Goal: Task Accomplishment & Management: Use online tool/utility

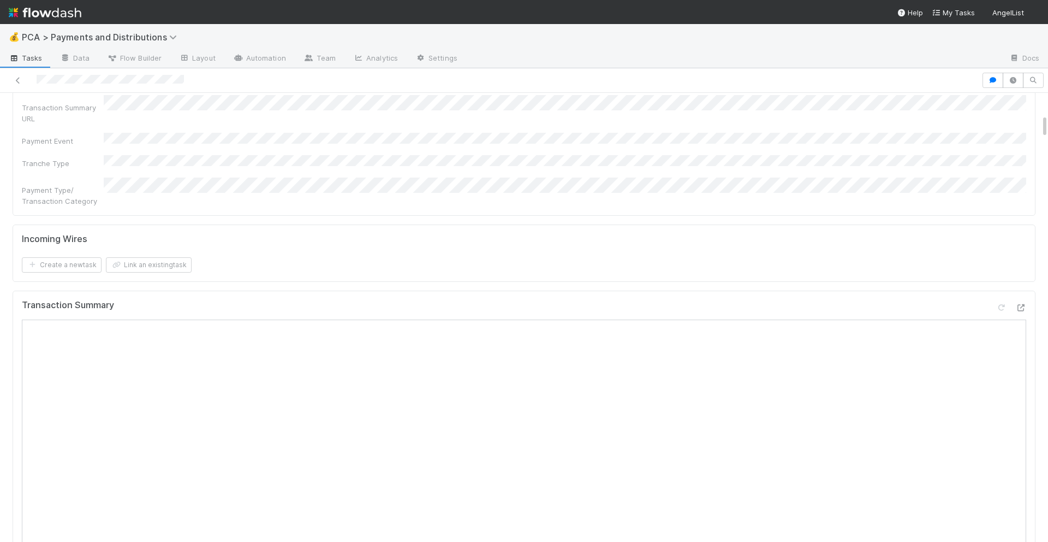
scroll to position [390, 0]
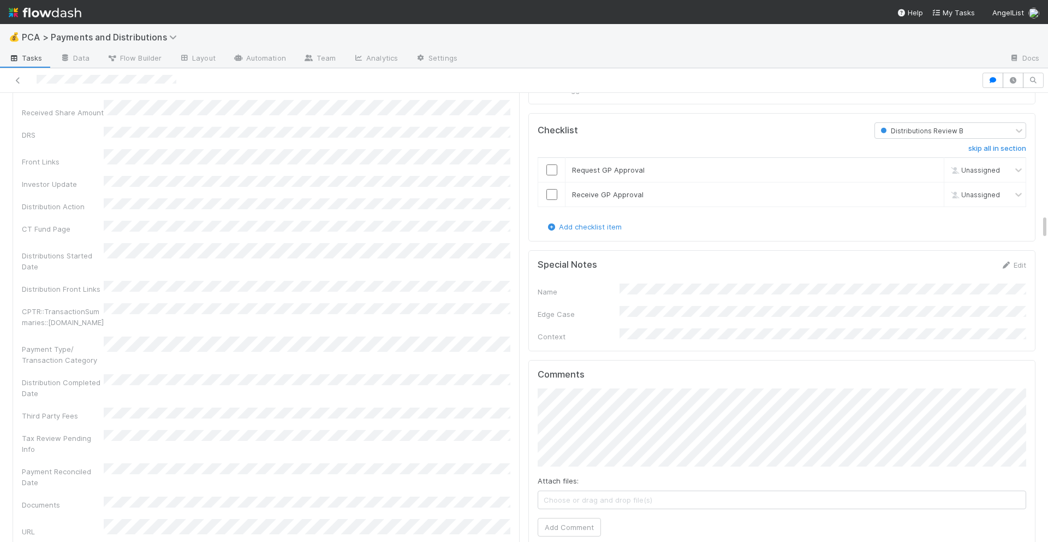
scroll to position [2353, 0]
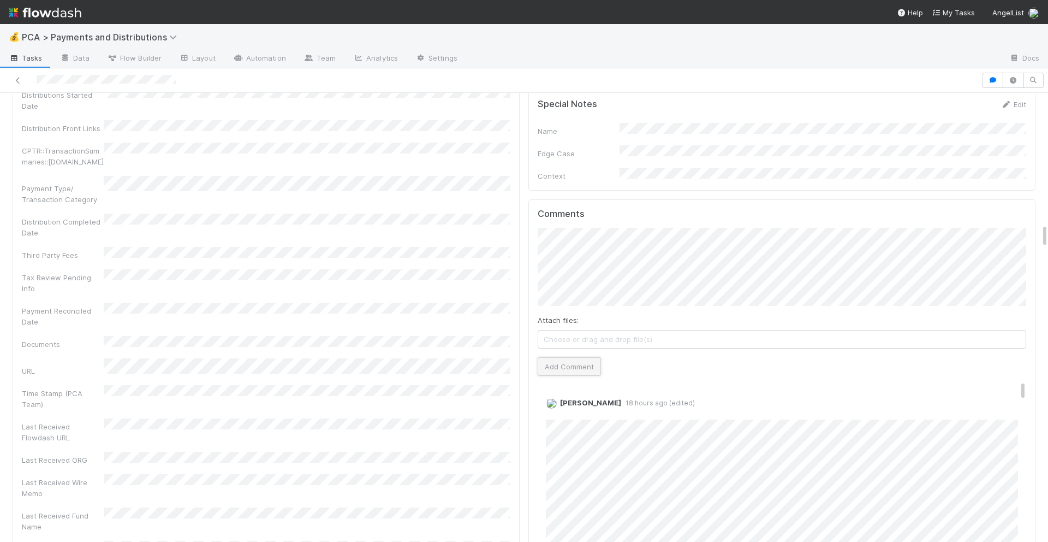
click at [566, 357] on button "Add Comment" at bounding box center [569, 366] width 63 height 19
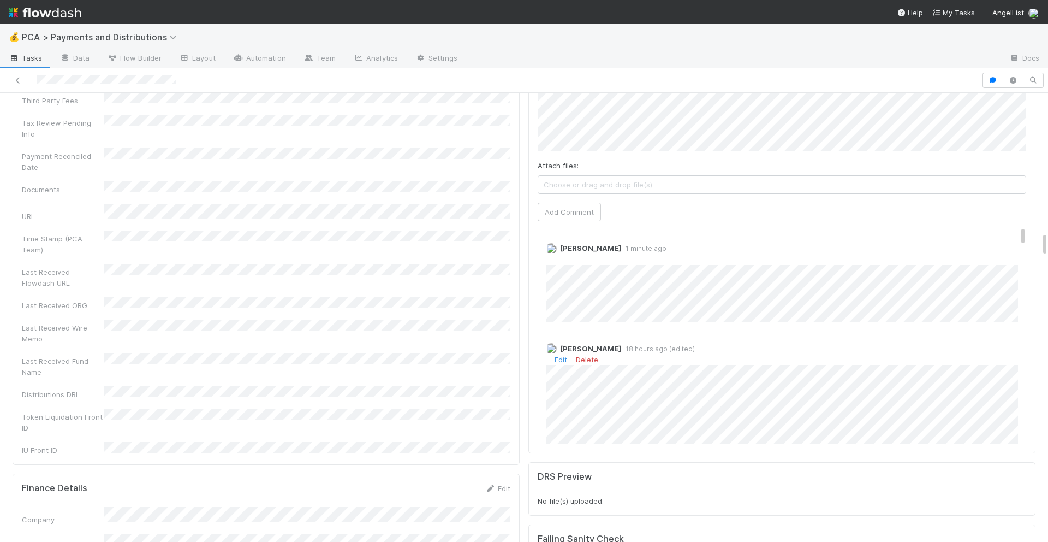
scroll to position [2507, 0]
click at [560, 255] on link "Edit" at bounding box center [561, 259] width 13 height 9
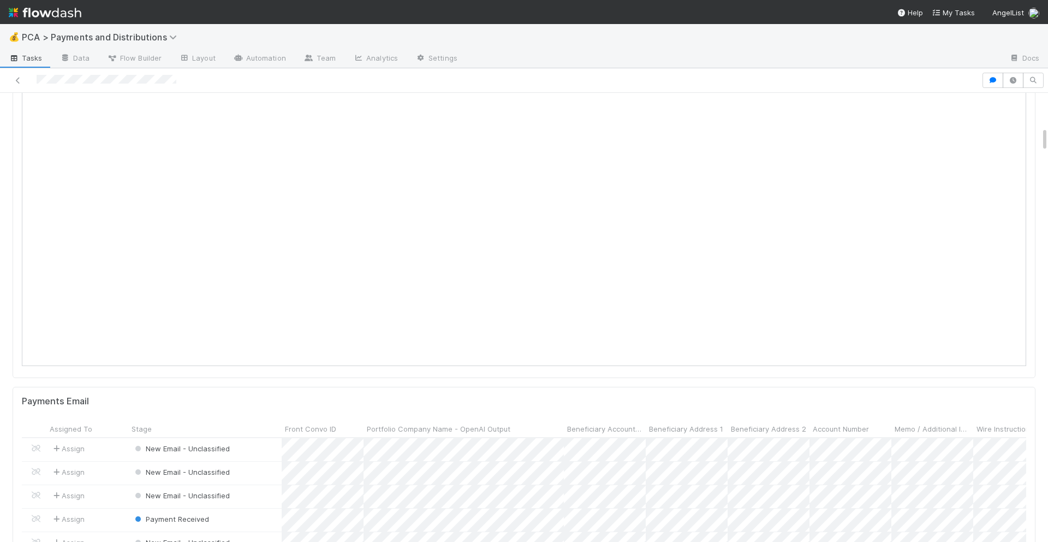
scroll to position [0, 0]
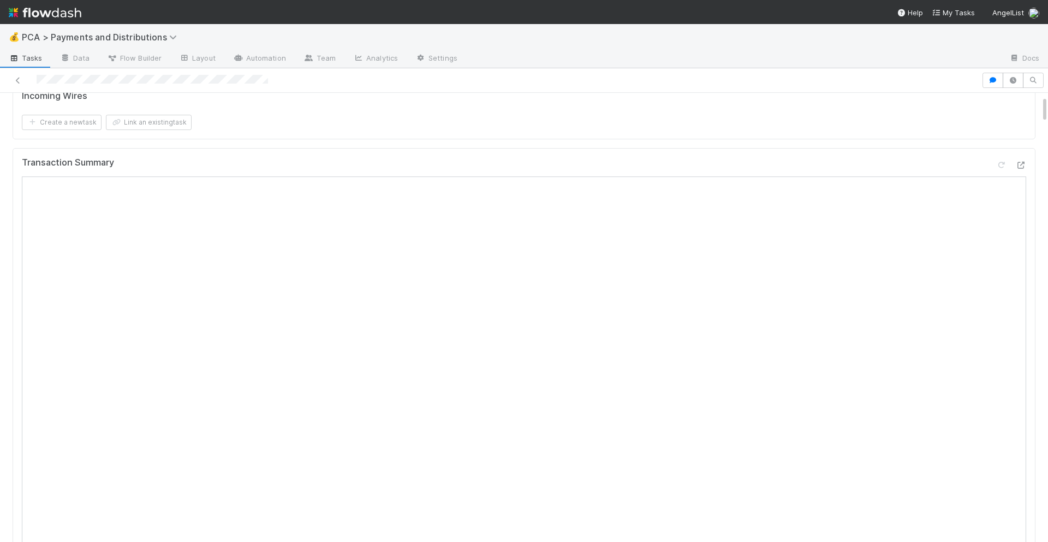
scroll to position [47, 0]
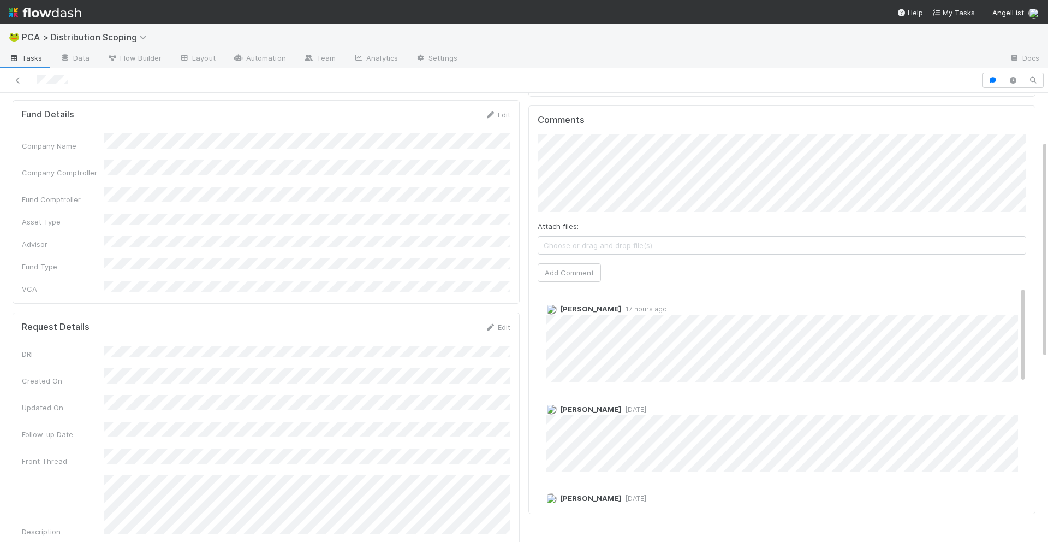
scroll to position [97, 0]
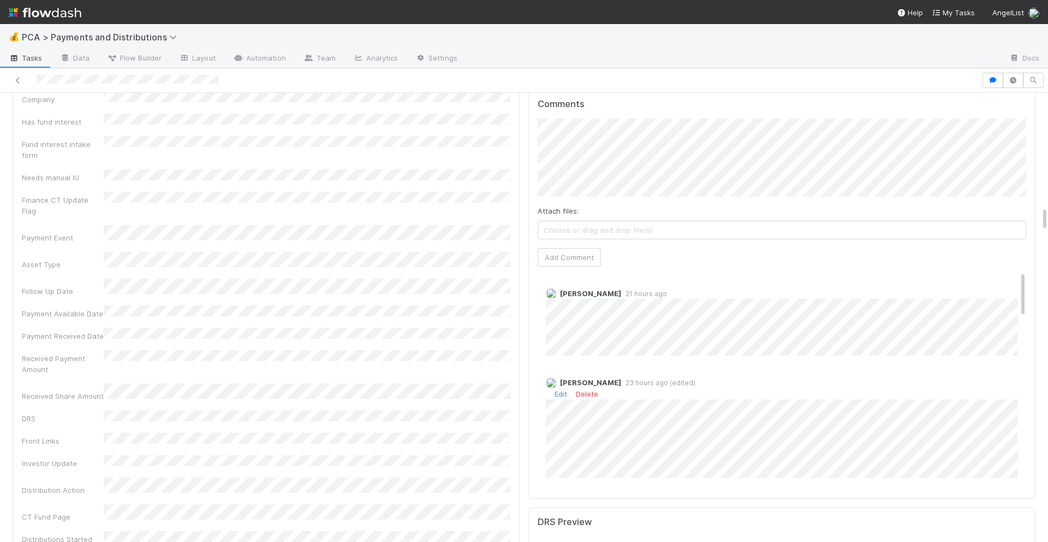
scroll to position [2101, 0]
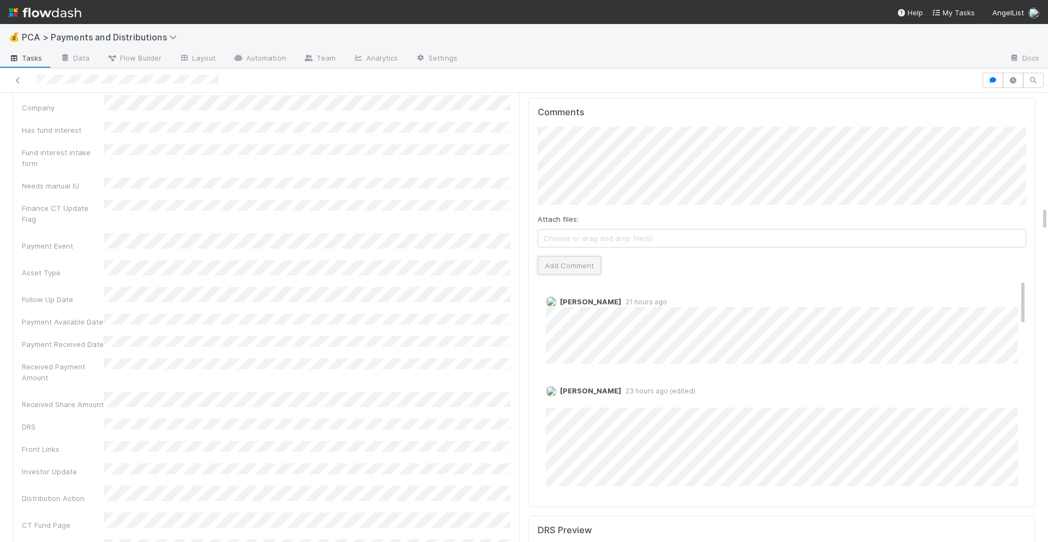
click at [590, 256] on button "Add Comment" at bounding box center [569, 265] width 63 height 19
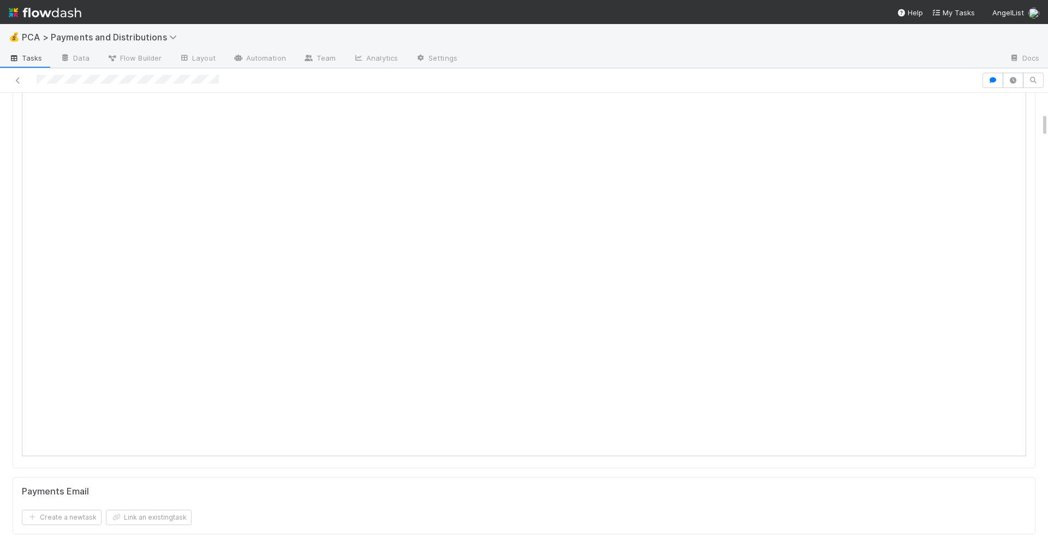
scroll to position [0, 0]
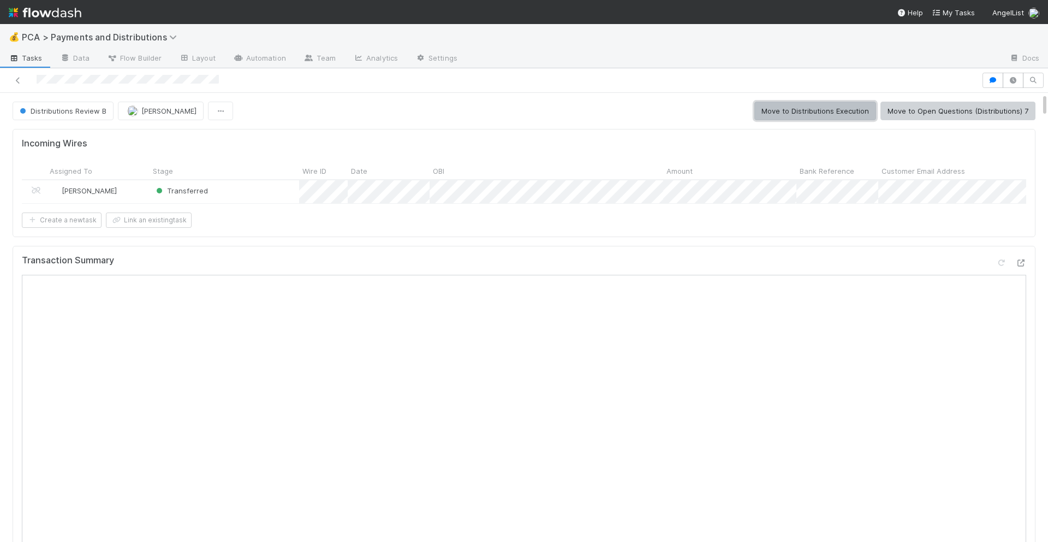
click at [813, 114] on button "Move to Distributions Execution" at bounding box center [815, 111] width 122 height 19
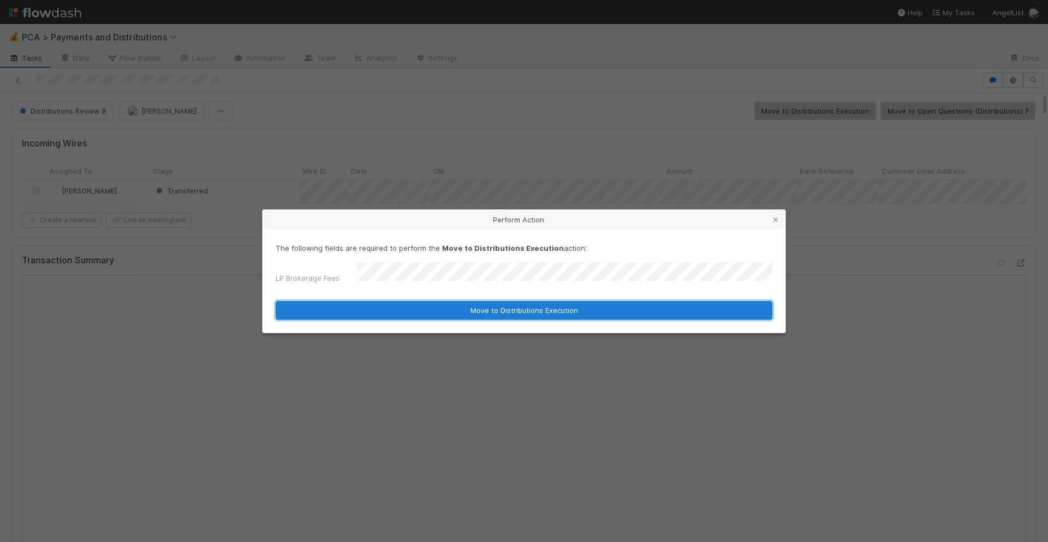
click at [563, 301] on button "Move to Distributions Execution" at bounding box center [524, 310] width 497 height 19
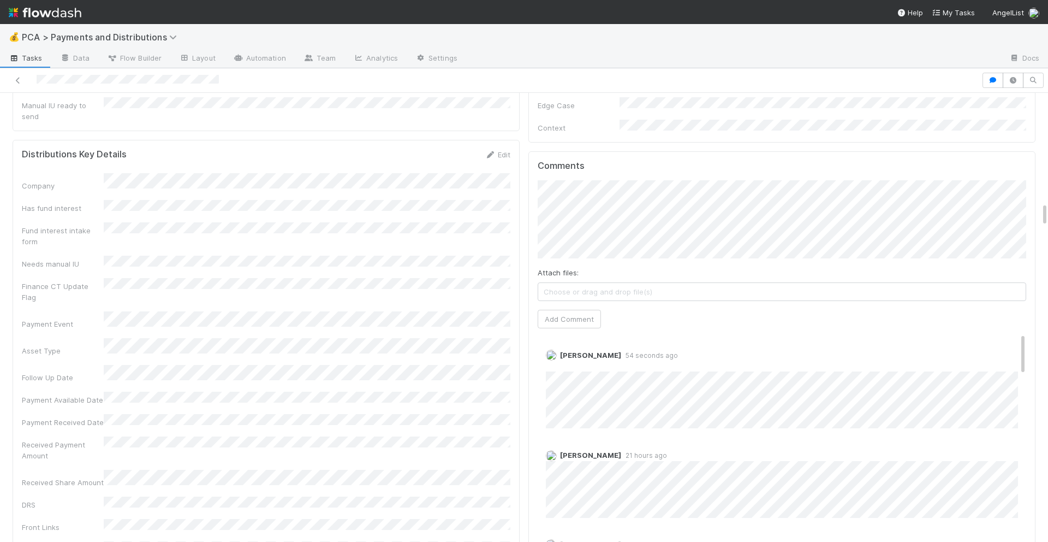
scroll to position [2030, 0]
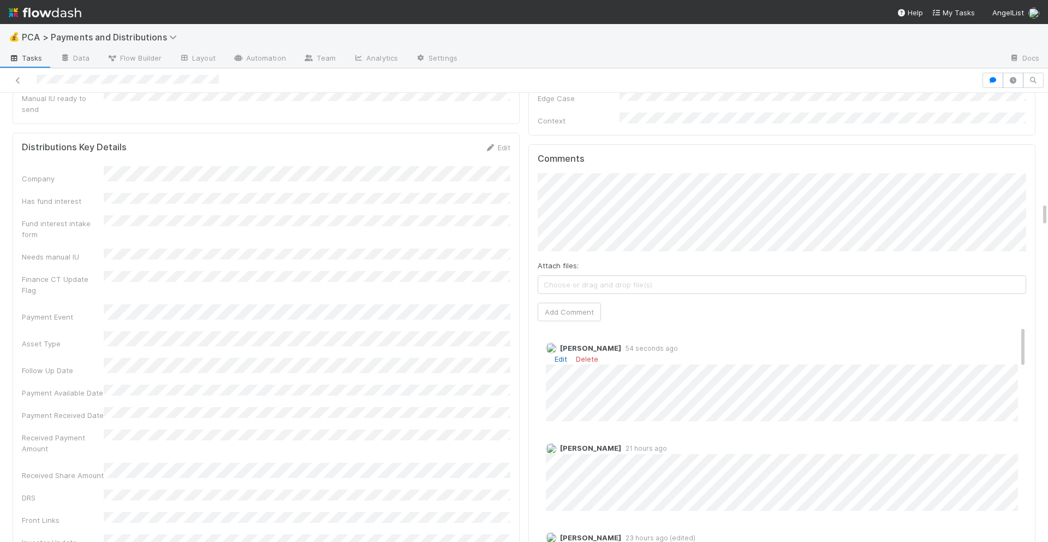
click at [559, 354] on link "Edit" at bounding box center [561, 358] width 13 height 9
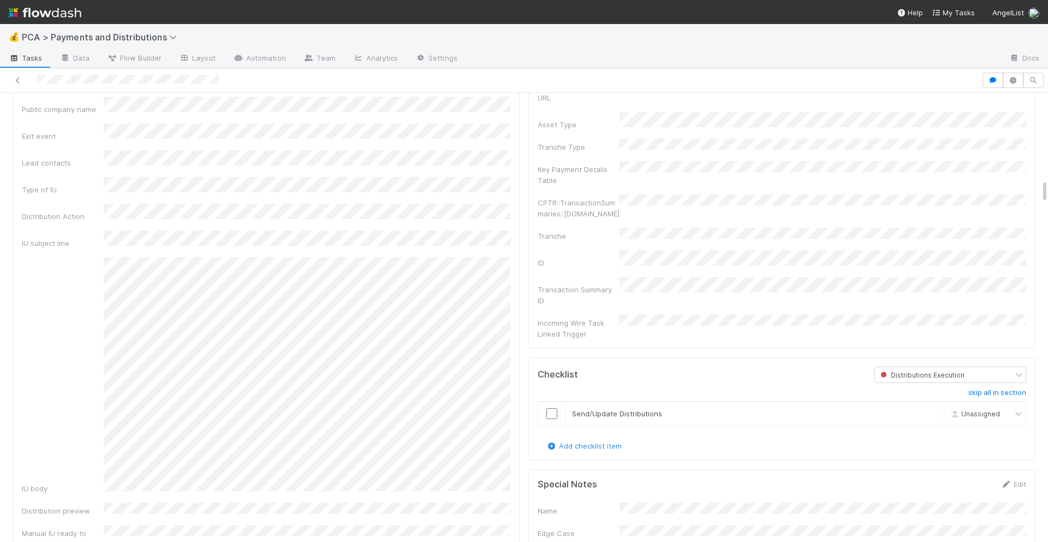
scroll to position [1577, 0]
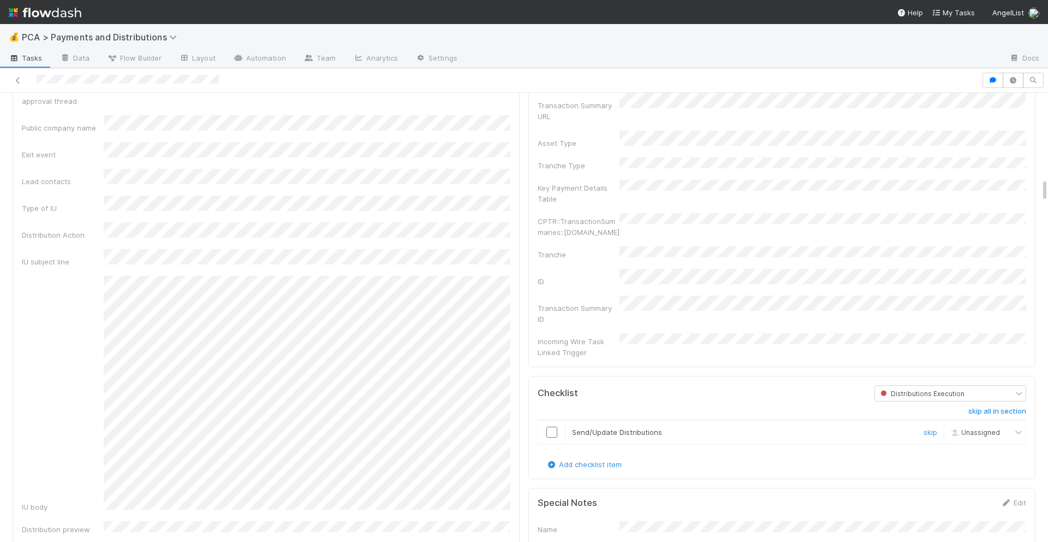
click at [550, 426] on input "checkbox" at bounding box center [551, 431] width 11 height 11
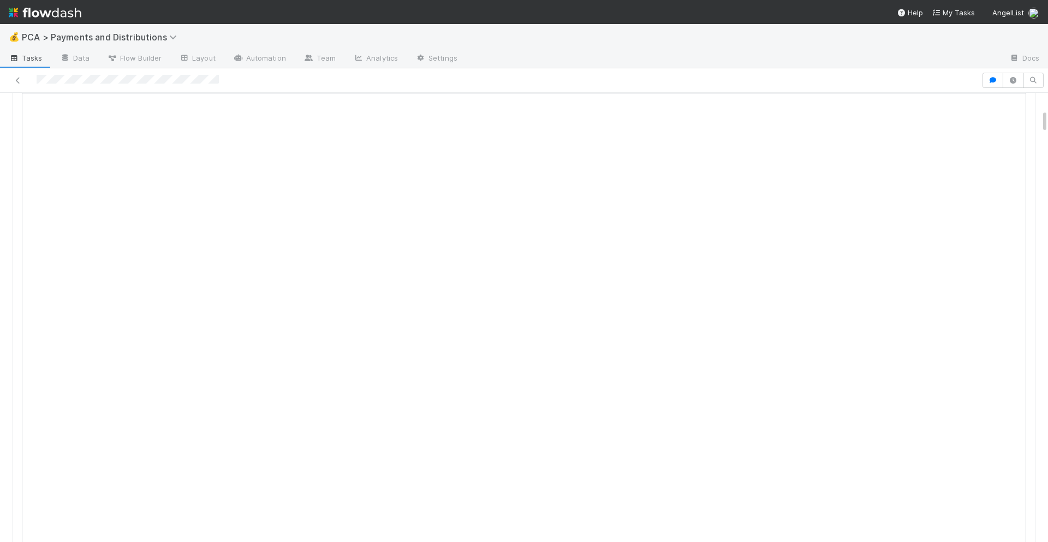
scroll to position [0, 0]
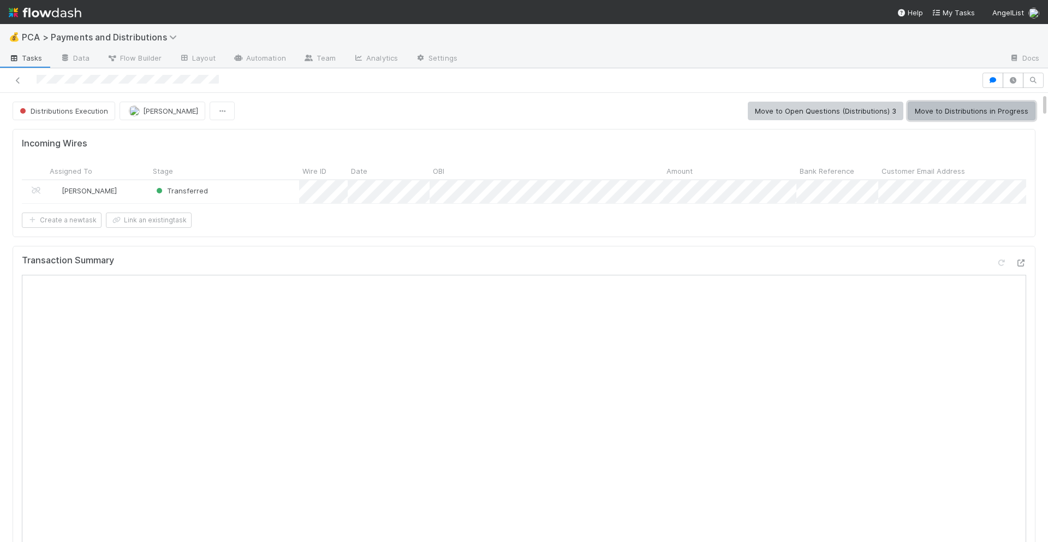
click at [948, 116] on button "Move to Distributions in Progress" at bounding box center [972, 111] width 128 height 19
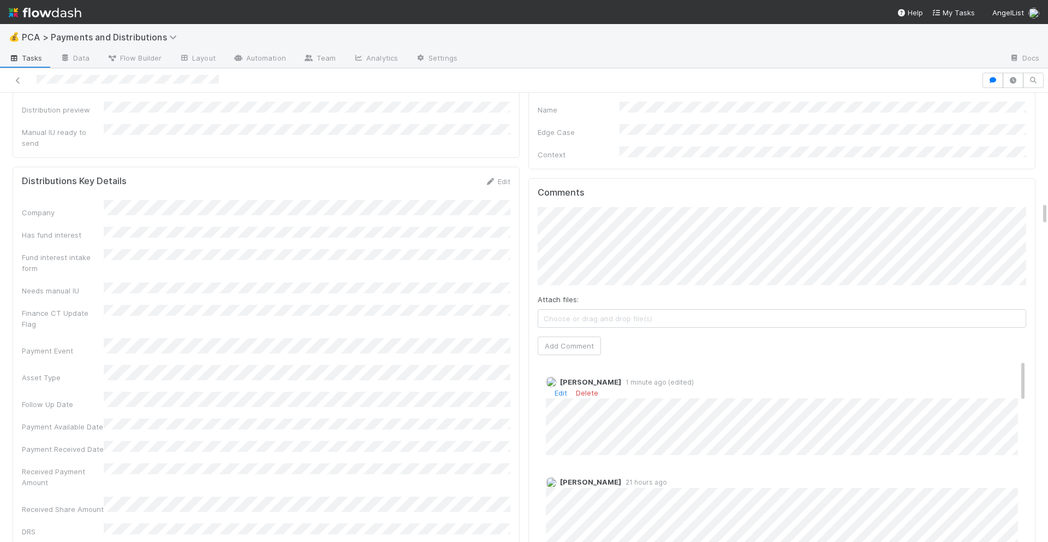
scroll to position [2024, 0]
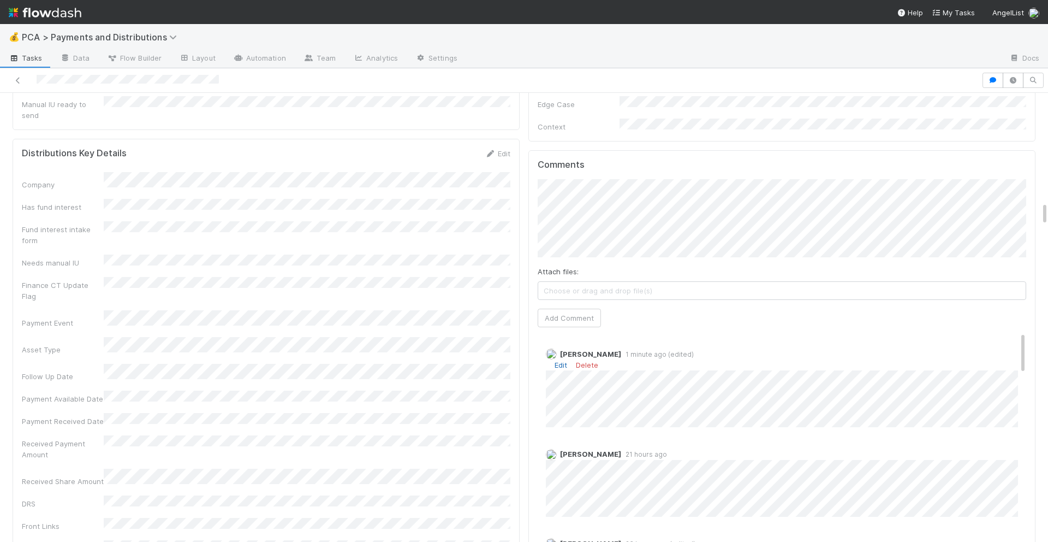
click at [561, 360] on link "Edit" at bounding box center [561, 364] width 13 height 9
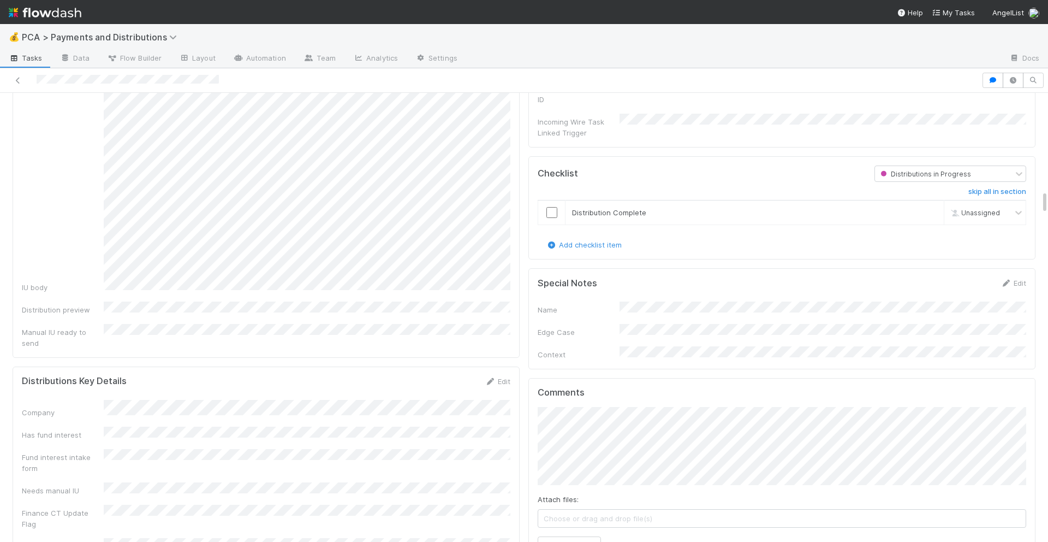
scroll to position [1793, 0]
click at [551, 210] on input "checkbox" at bounding box center [551, 215] width 11 height 11
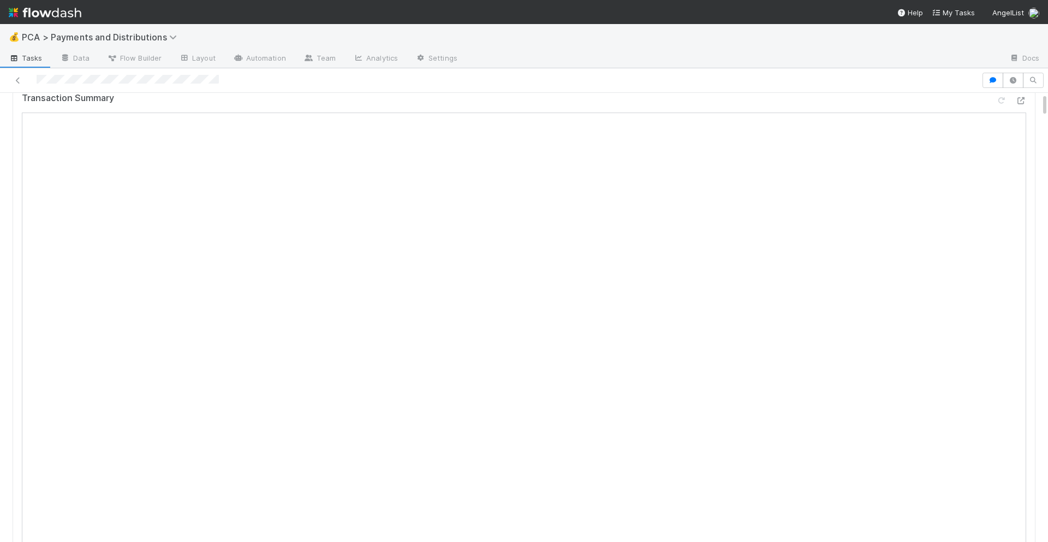
scroll to position [0, 0]
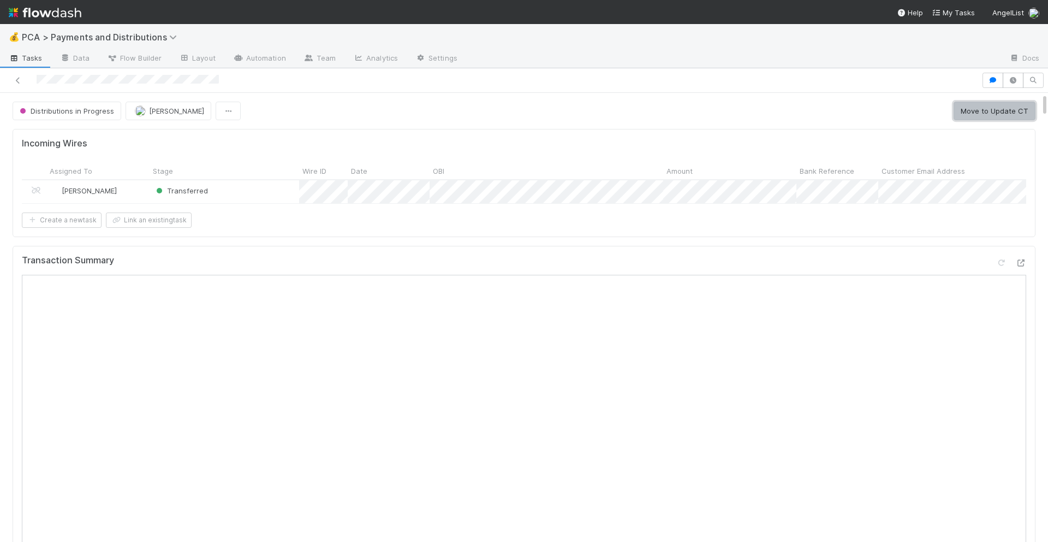
click at [1005, 115] on button "Move to Update CT" at bounding box center [995, 111] width 82 height 19
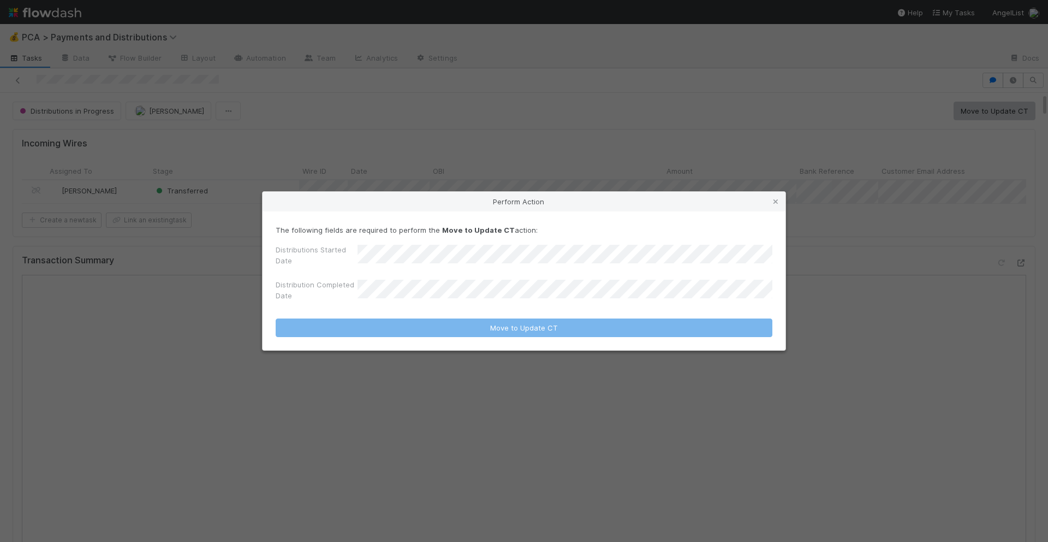
click at [702, 153] on div "Perform Action The following fields are required to perform the Move to Update …" at bounding box center [524, 271] width 1048 height 542
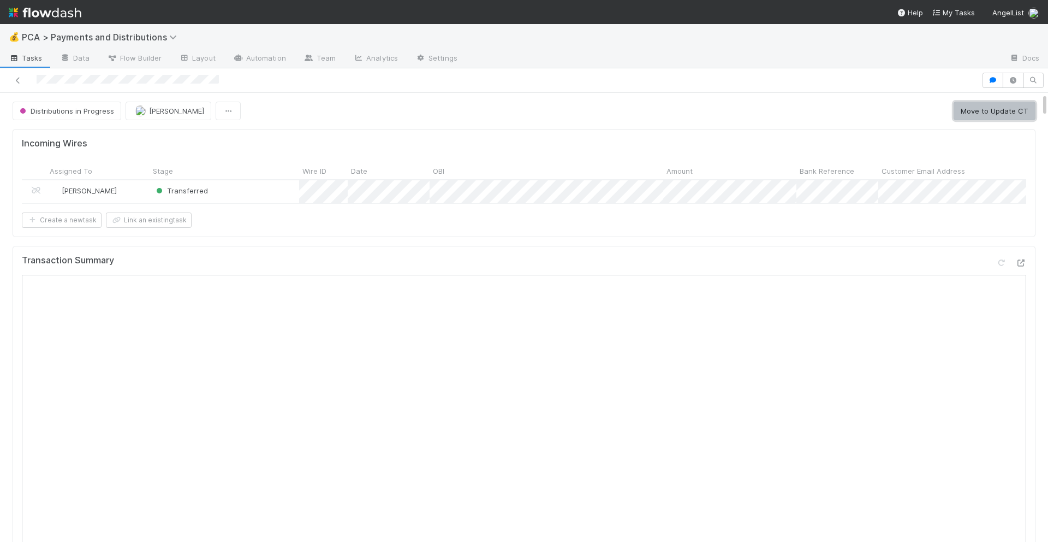
click at [967, 109] on button "Move to Update CT" at bounding box center [995, 111] width 82 height 19
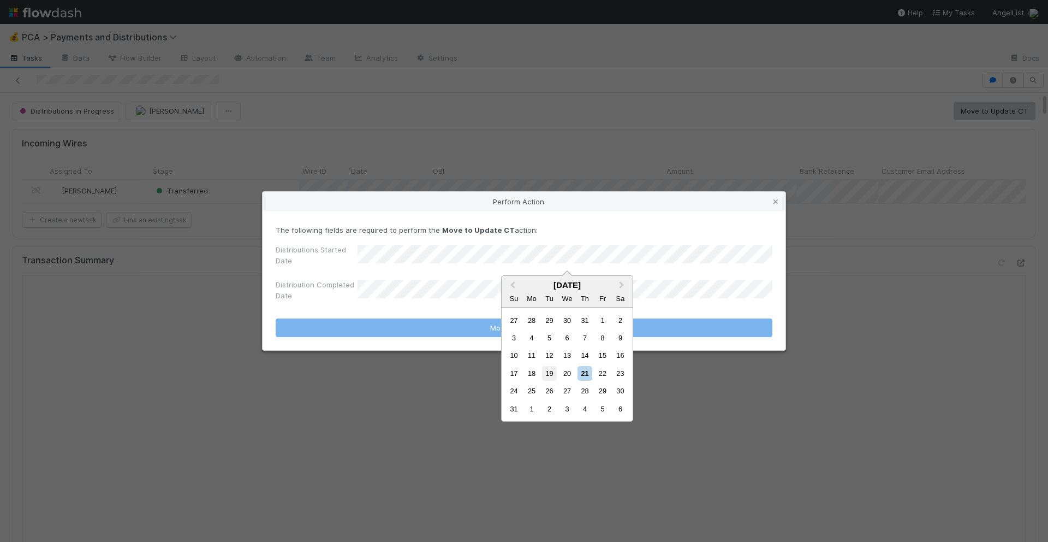
click at [552, 369] on div "19" at bounding box center [549, 373] width 15 height 15
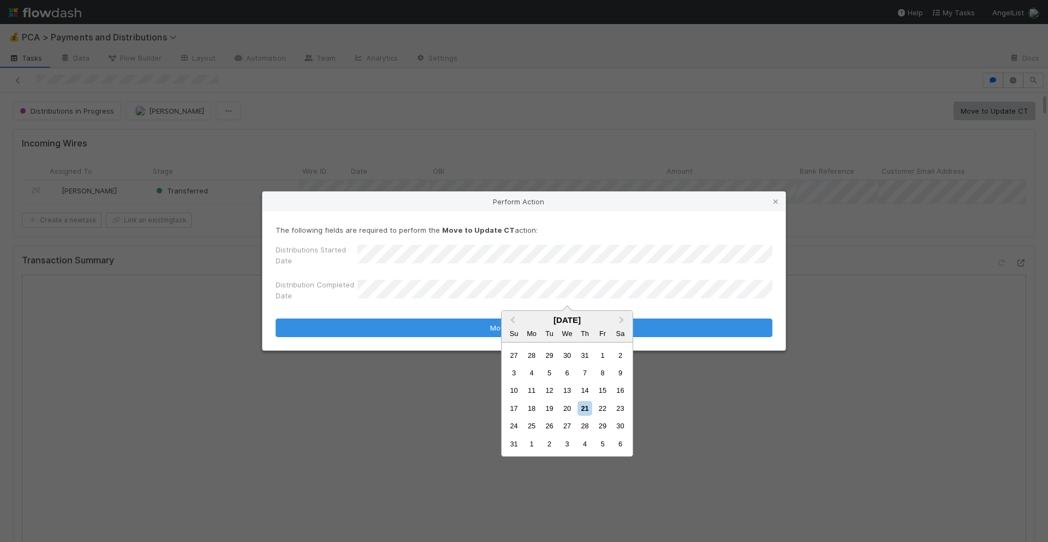
click at [581, 400] on div "17 18 19 20 21 22 23" at bounding box center [567, 407] width 124 height 17
click at [586, 409] on div "21" at bounding box center [585, 408] width 15 height 15
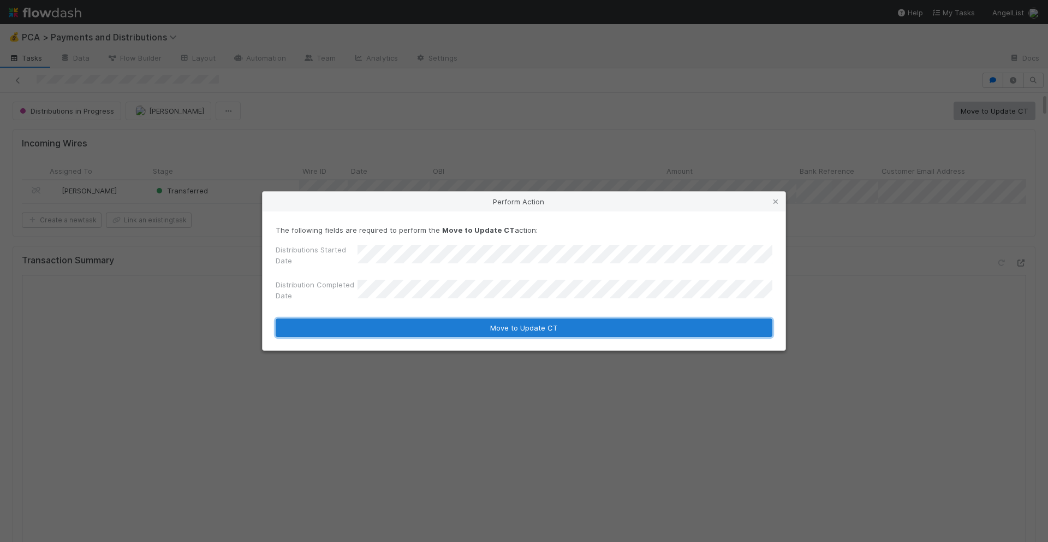
click at [587, 334] on button "Move to Update CT" at bounding box center [524, 327] width 497 height 19
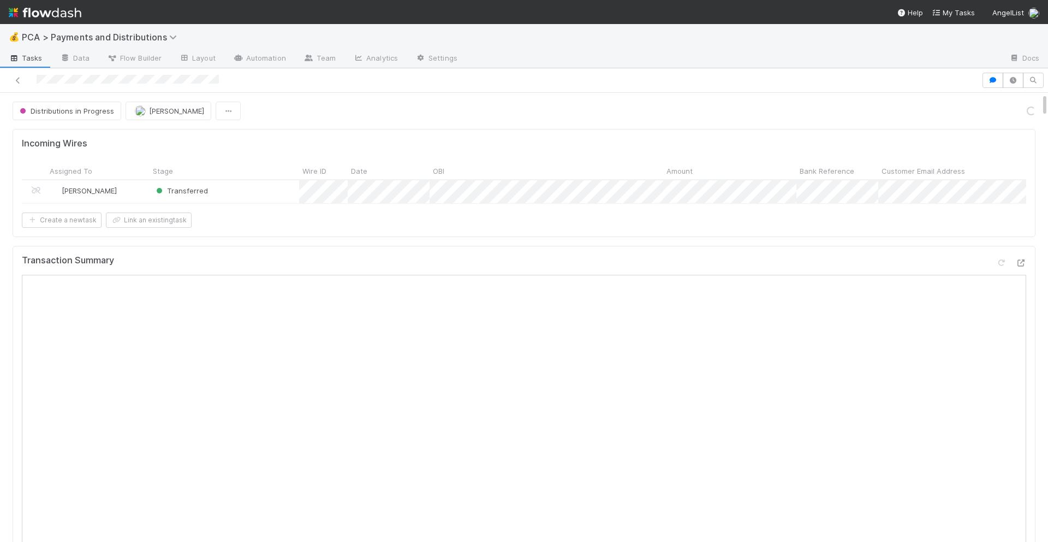
scroll to position [1071, 0]
click at [994, 118] on button "Move to Completed" at bounding box center [995, 111] width 82 height 19
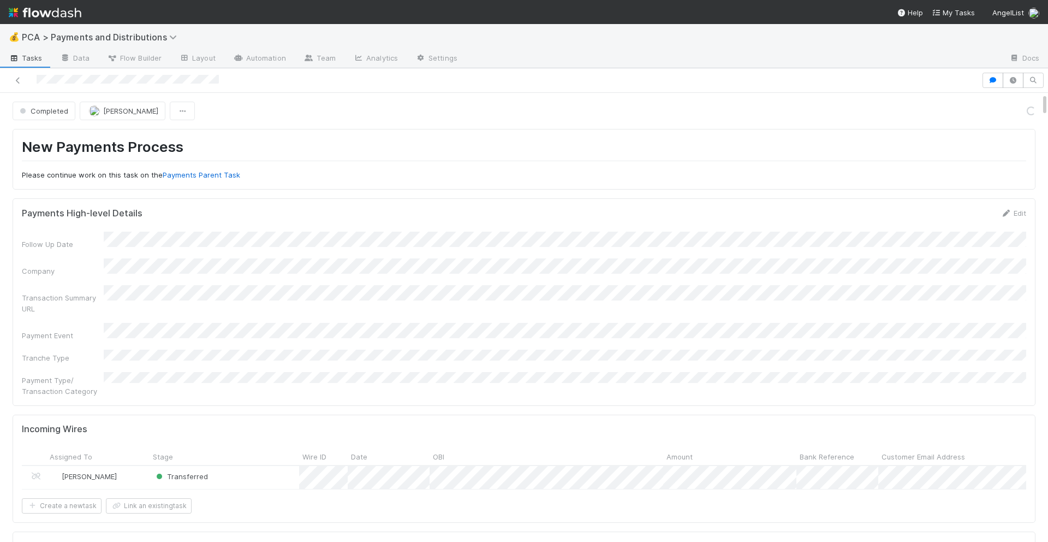
scroll to position [1060, 0]
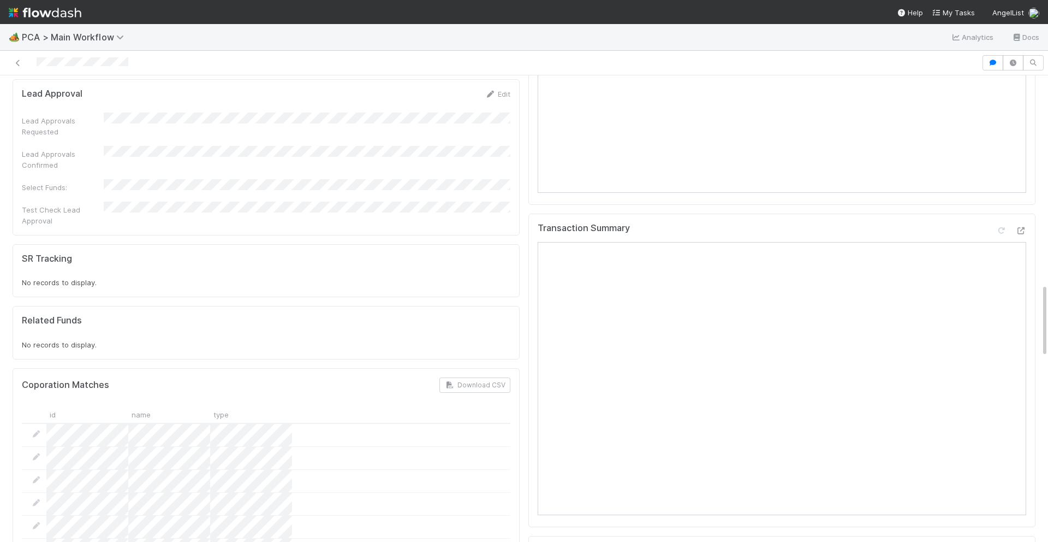
scroll to position [1311, 0]
click at [1020, 230] on icon at bounding box center [1020, 233] width 11 height 7
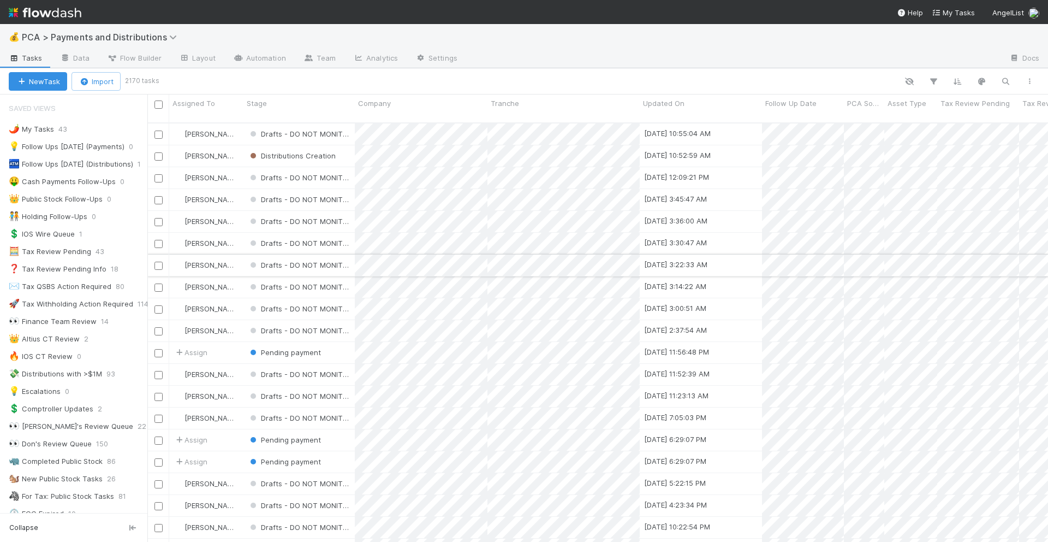
scroll to position [428, 901]
click at [1003, 76] on icon "button" at bounding box center [1005, 81] width 11 height 10
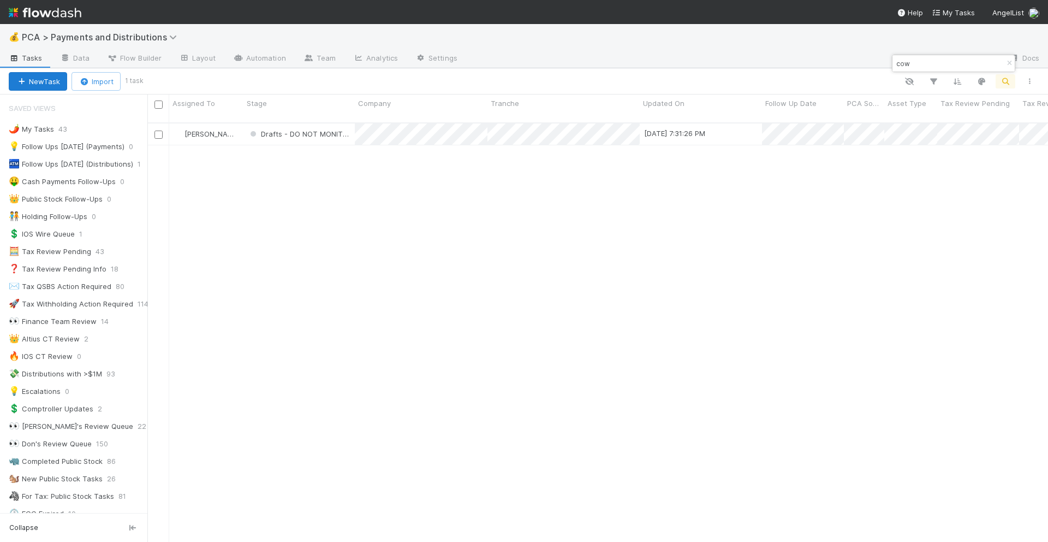
type input "cow"
click at [56, 81] on button "New Task" at bounding box center [38, 81] width 58 height 19
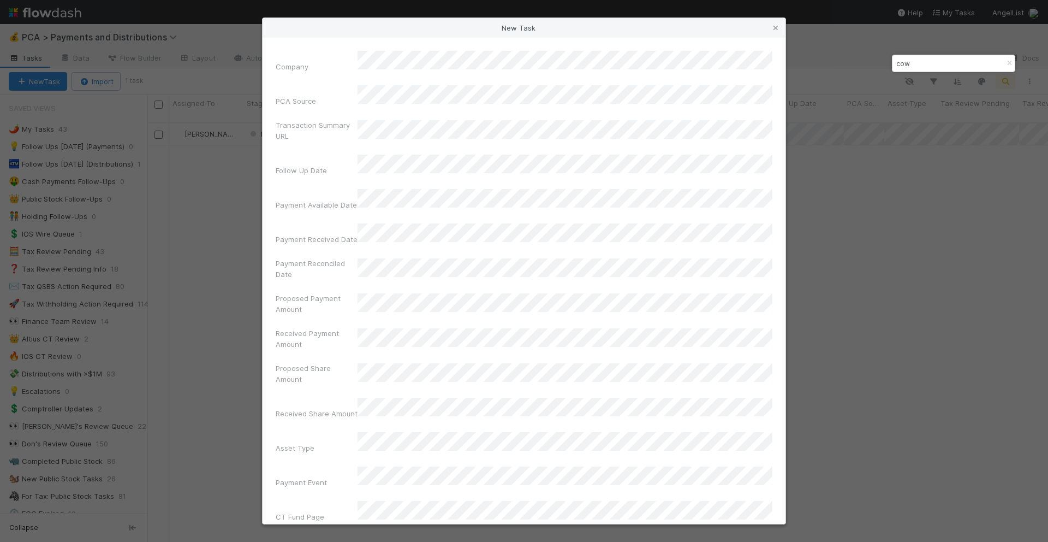
click at [390, 120] on div "Transaction Summary URL" at bounding box center [524, 133] width 497 height 26
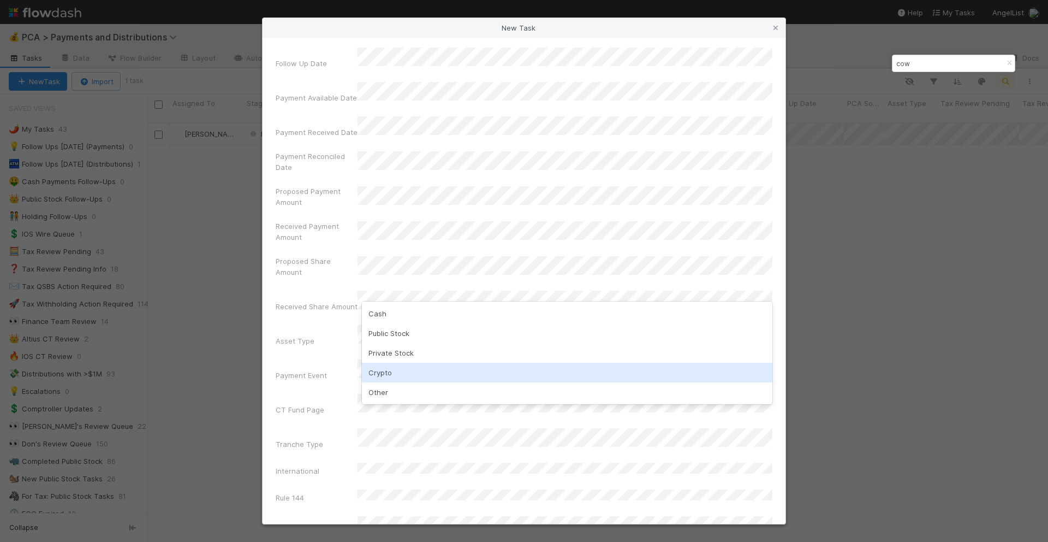
click at [385, 368] on div "Crypto" at bounding box center [567, 372] width 411 height 20
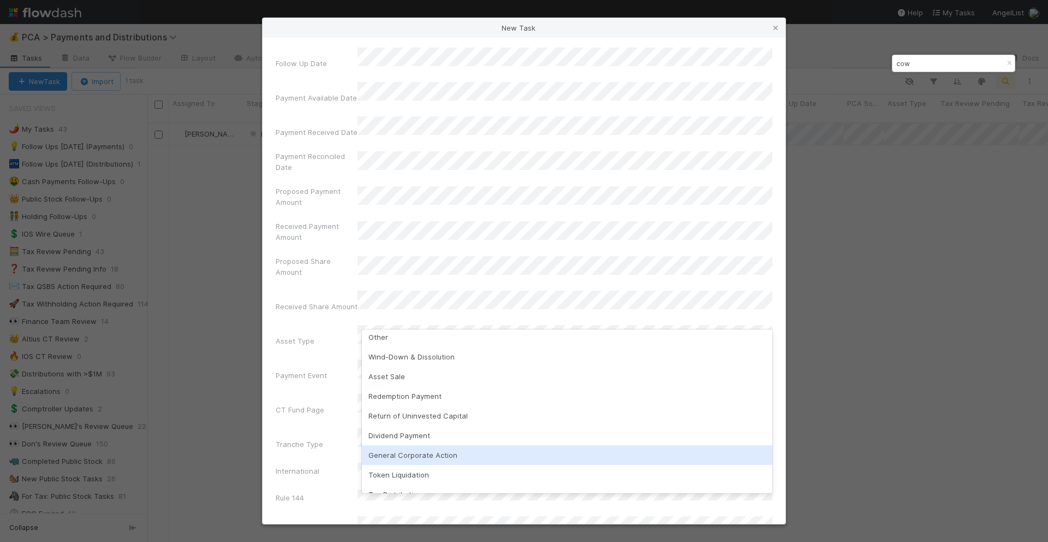
scroll to position [96, 0]
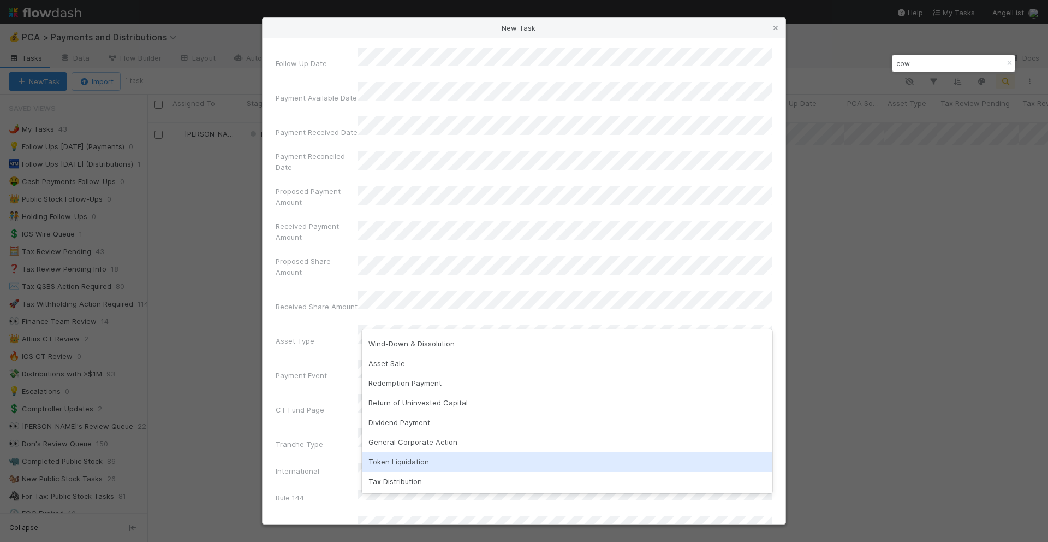
click at [387, 456] on div "Token Liquidation" at bounding box center [567, 461] width 411 height 20
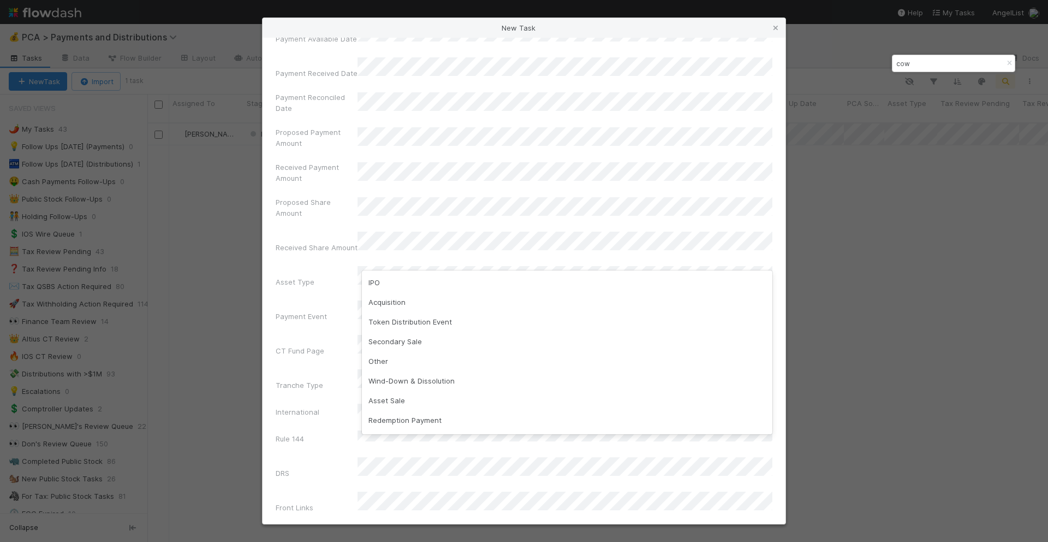
scroll to position [81, 0]
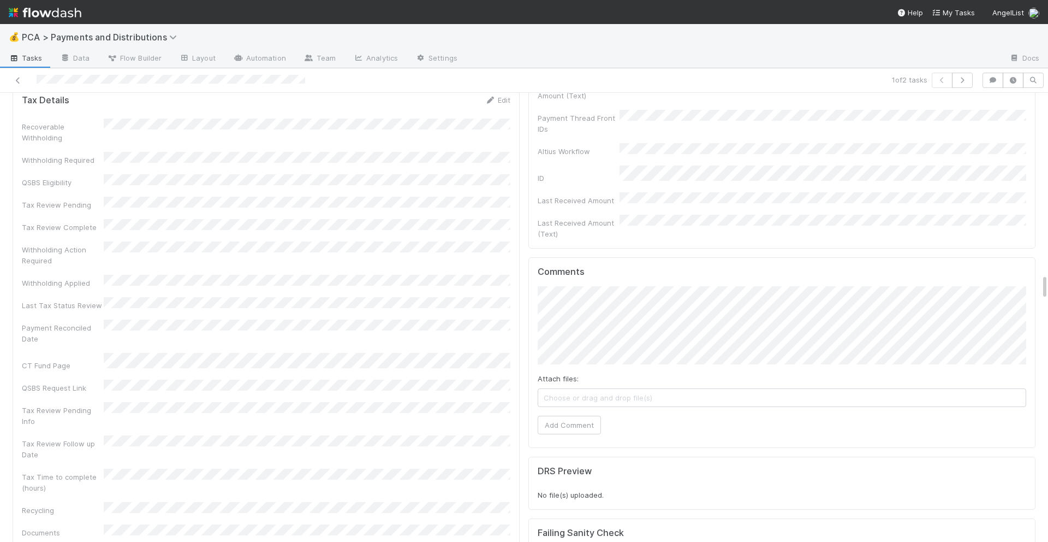
scroll to position [2898, 0]
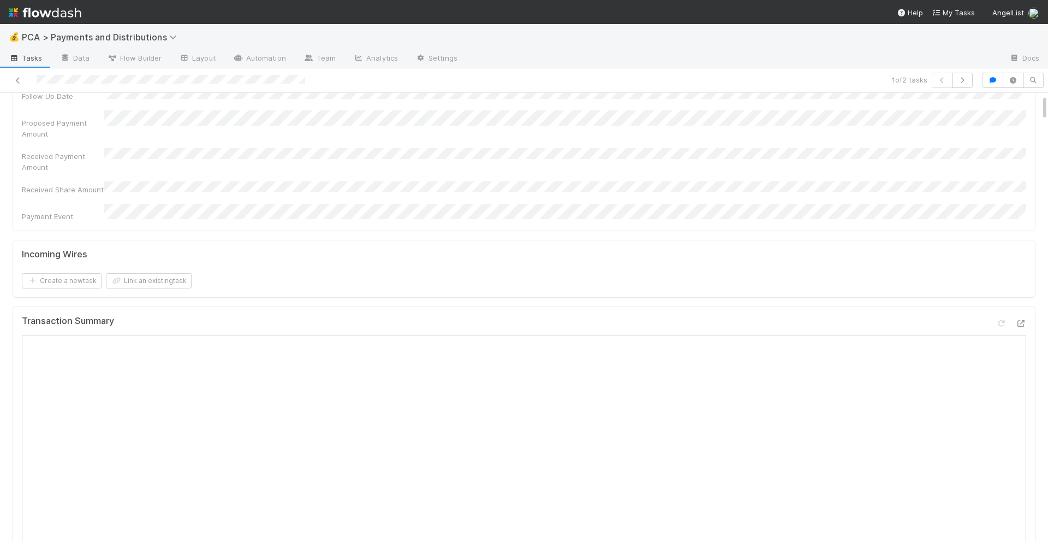
scroll to position [0, 0]
